Goal: Task Accomplishment & Management: Use online tool/utility

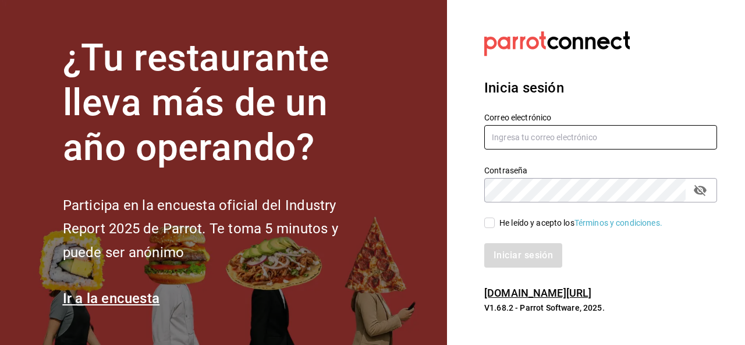
click at [552, 136] on input "text" at bounding box center [600, 137] width 233 height 24
click at [558, 143] on input "amedina@" at bounding box center [600, 137] width 233 height 24
type input "amedina@watakame.com.mx"
click at [697, 193] on icon "passwordField" at bounding box center [700, 190] width 13 height 11
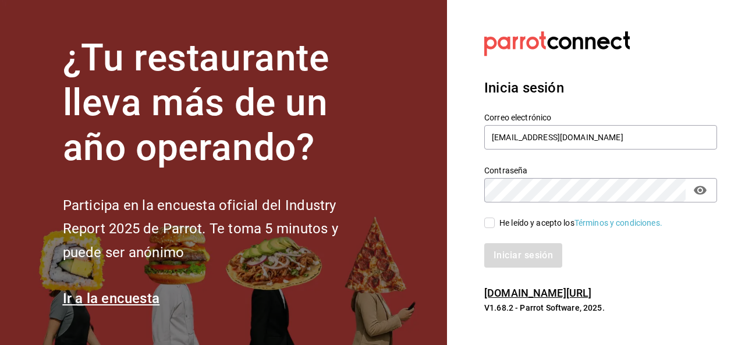
click at [608, 205] on div "He leído y acepto los Términos y condiciones." at bounding box center [593, 216] width 247 height 27
click at [491, 224] on input "He leído y acepto los Términos y condiciones." at bounding box center [489, 223] width 10 height 10
checkbox input "true"
click at [506, 251] on button "Iniciar sesión" at bounding box center [523, 255] width 79 height 24
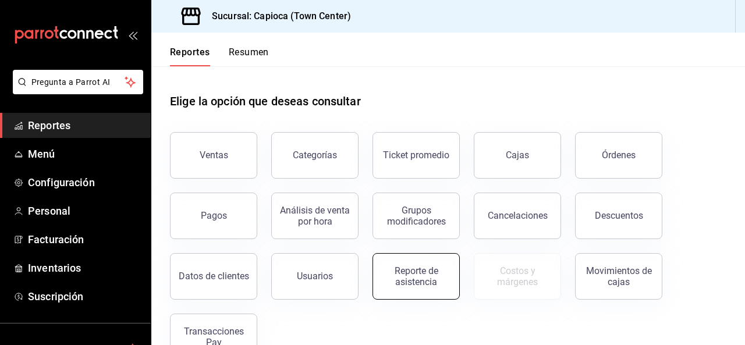
click at [418, 288] on button "Reporte de asistencia" at bounding box center [416, 276] width 87 height 47
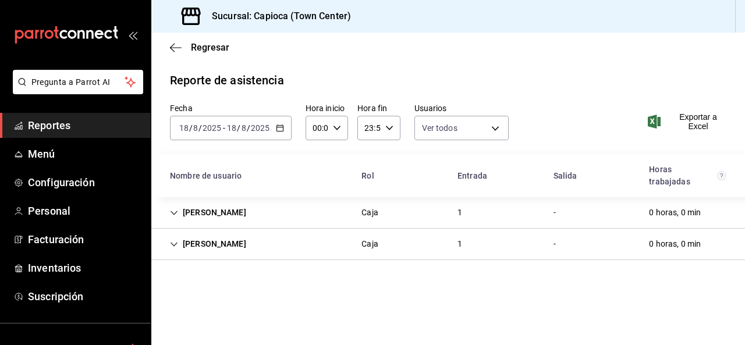
click at [277, 132] on \(Stroke\) "button" at bounding box center [280, 128] width 7 height 6
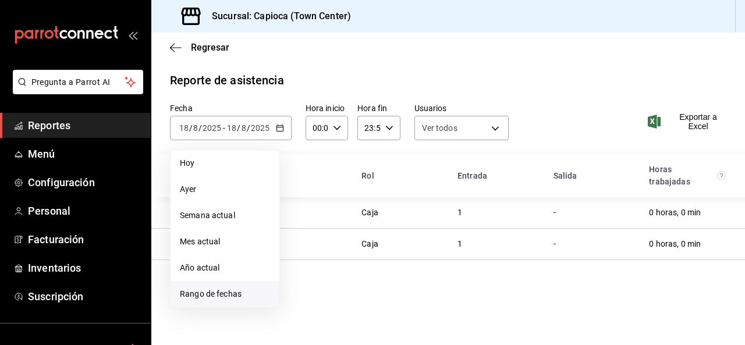
click at [199, 292] on span "Rango de fechas" at bounding box center [225, 294] width 90 height 12
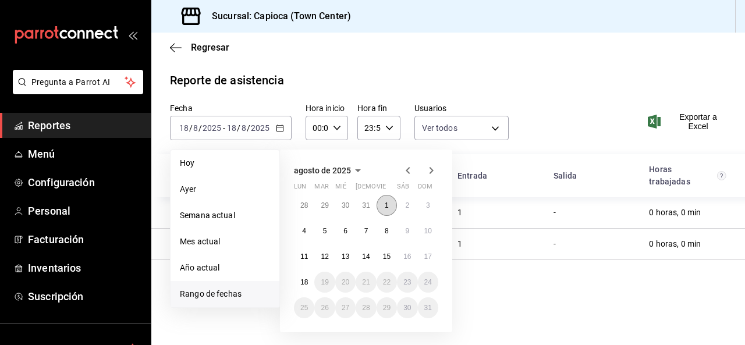
click at [389, 203] on button "1" at bounding box center [387, 205] width 20 height 21
click at [384, 203] on button "1" at bounding box center [387, 205] width 20 height 21
click at [391, 263] on button "15" at bounding box center [387, 256] width 20 height 21
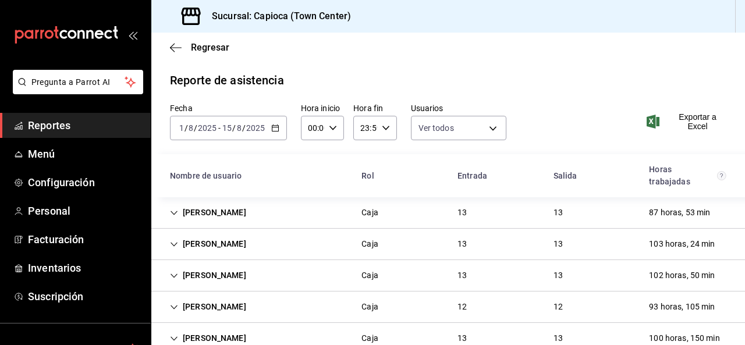
scroll to position [27, 0]
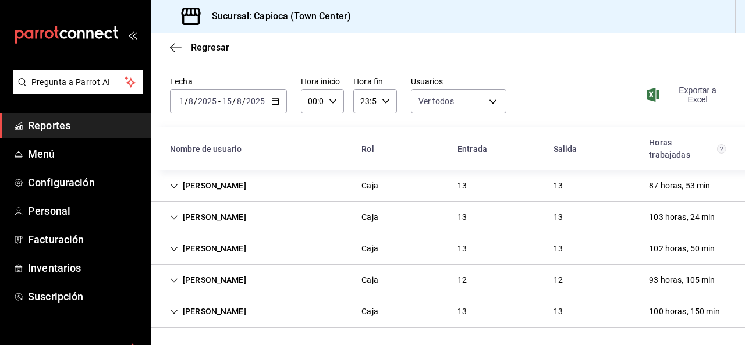
click at [683, 97] on span "Exportar a Excel" at bounding box center [687, 95] width 77 height 19
click at [541, 93] on div "Fecha [DATE] [DATE] - [DATE] [DATE] Hora inicio 00:00 Hora inicio Hora fin 23:5…" at bounding box center [448, 101] width 594 height 51
